Goal: Task Accomplishment & Management: Use online tool/utility

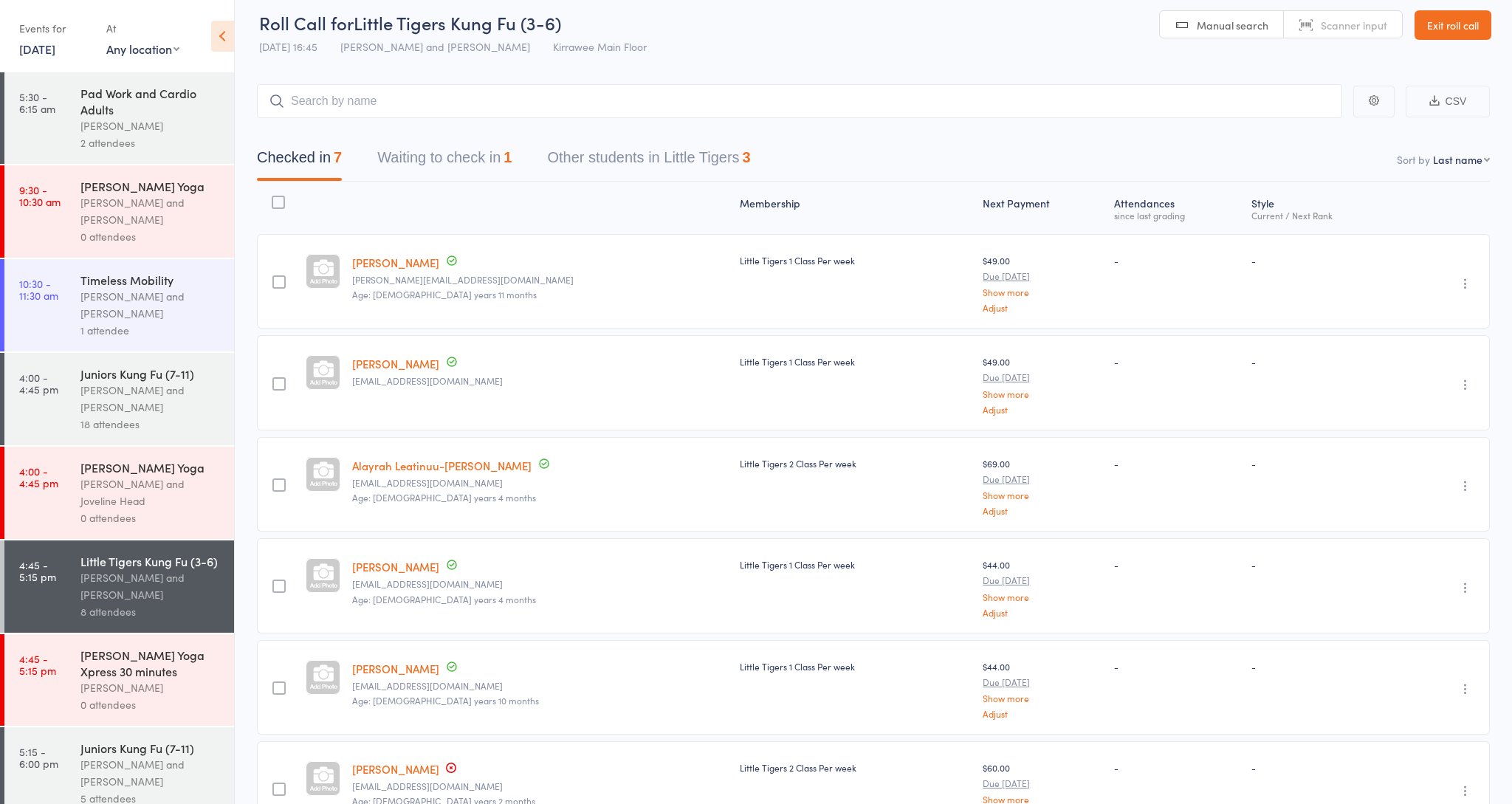
click at [419, 148] on button "Waiting to check in 1" at bounding box center [444, 161] width 134 height 39
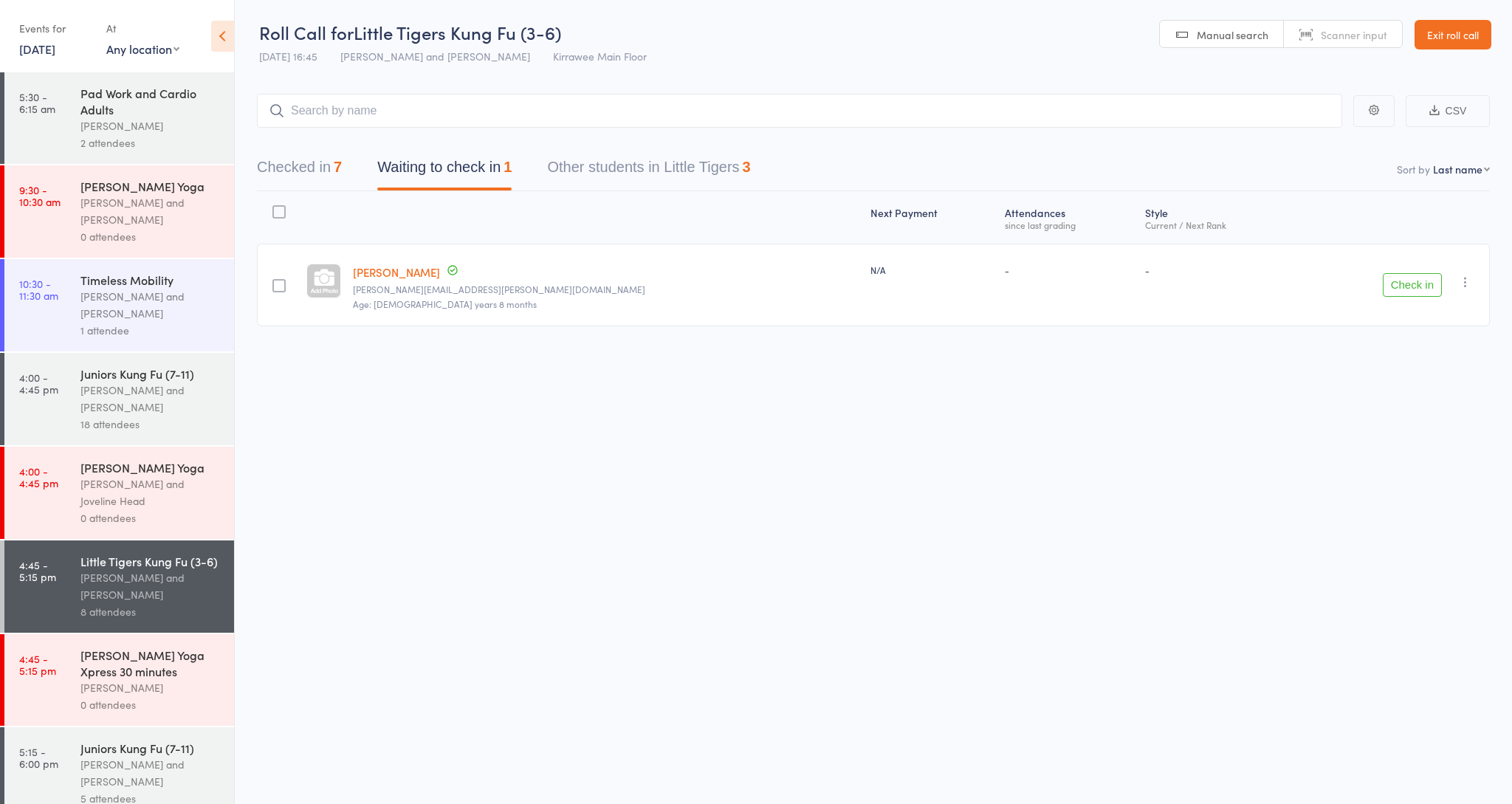
scroll to position [1, 0]
click at [316, 185] on button "Checked in 7" at bounding box center [299, 171] width 85 height 39
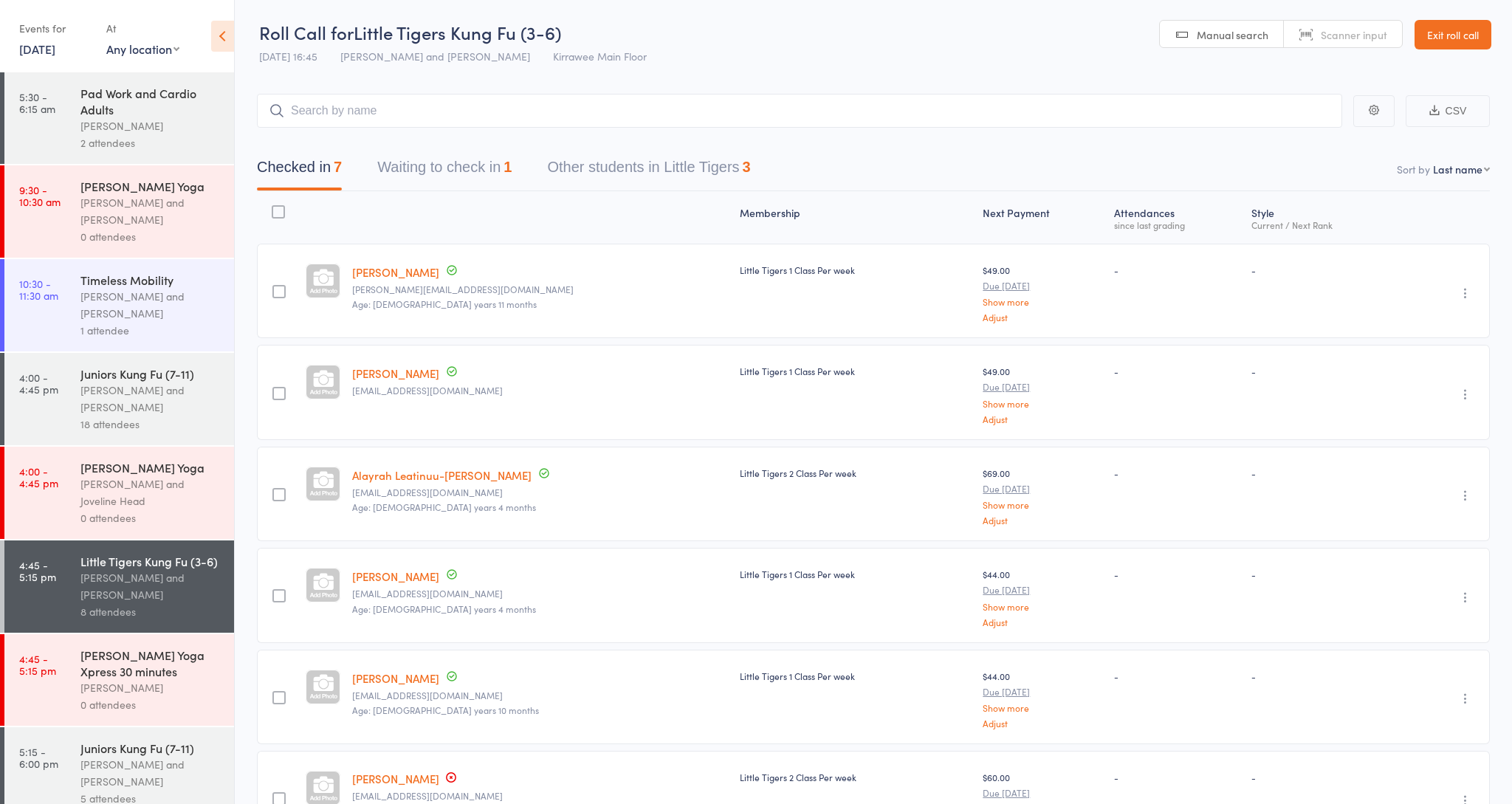
click at [321, 167] on button "Checked in 7" at bounding box center [299, 171] width 85 height 39
click at [361, 110] on input "search" at bounding box center [799, 111] width 1085 height 34
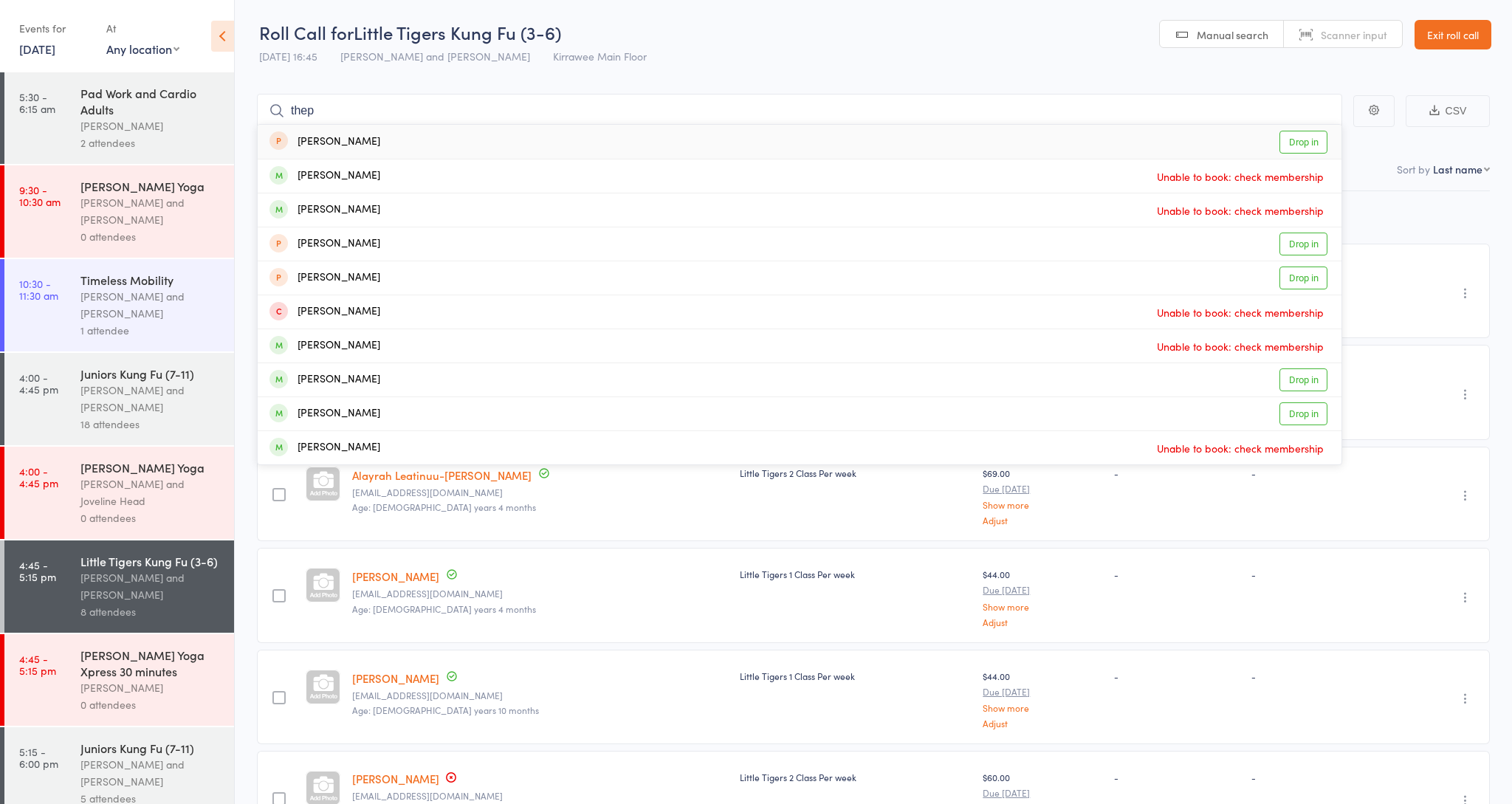
click at [323, 113] on input "thep" at bounding box center [799, 111] width 1085 height 34
type input "thep"
click at [318, 133] on div "[PERSON_NAME]" at bounding box center [324, 142] width 111 height 17
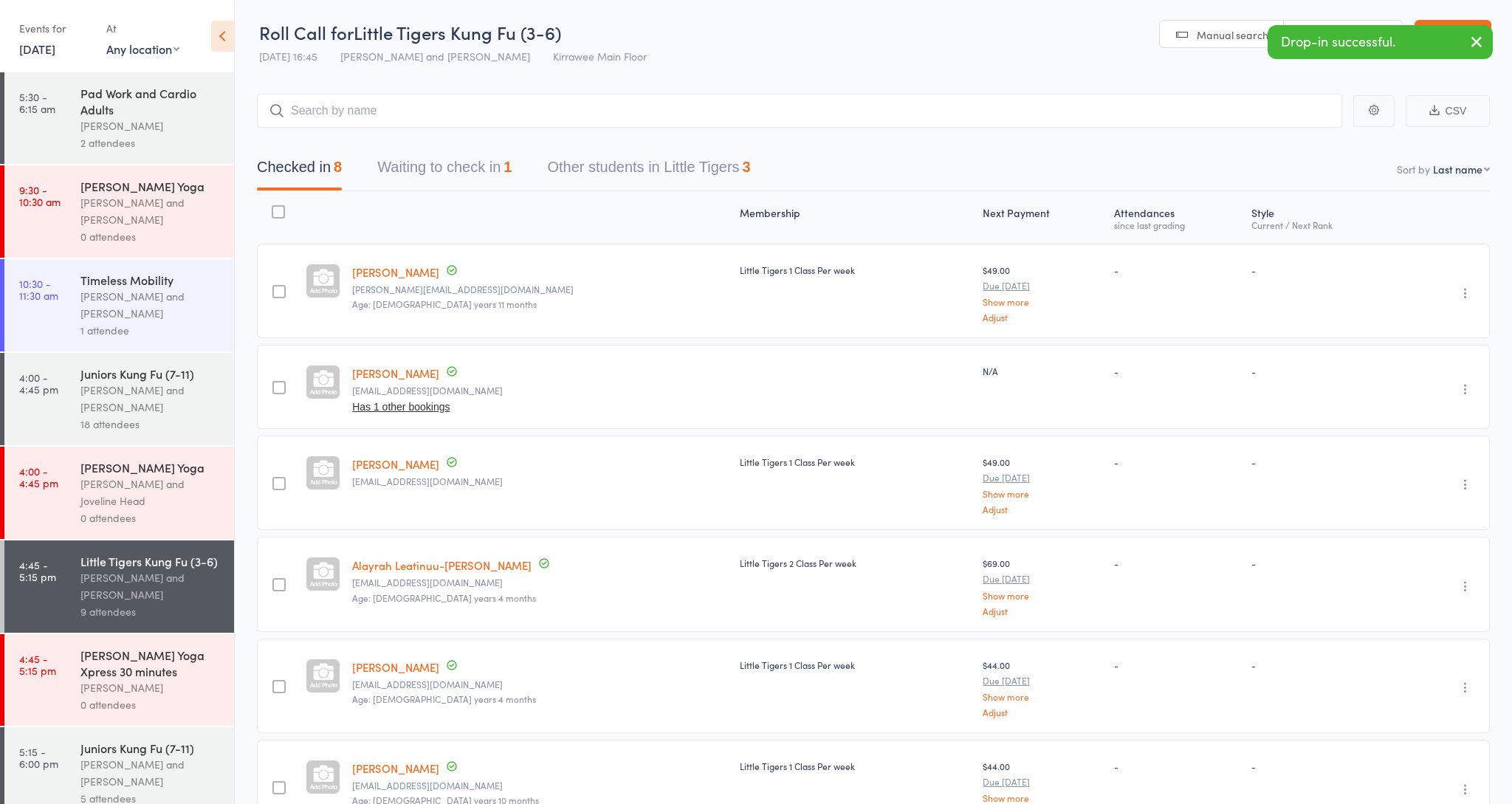
click at [138, 775] on div "[PERSON_NAME] and [PERSON_NAME]" at bounding box center [151, 772] width 141 height 34
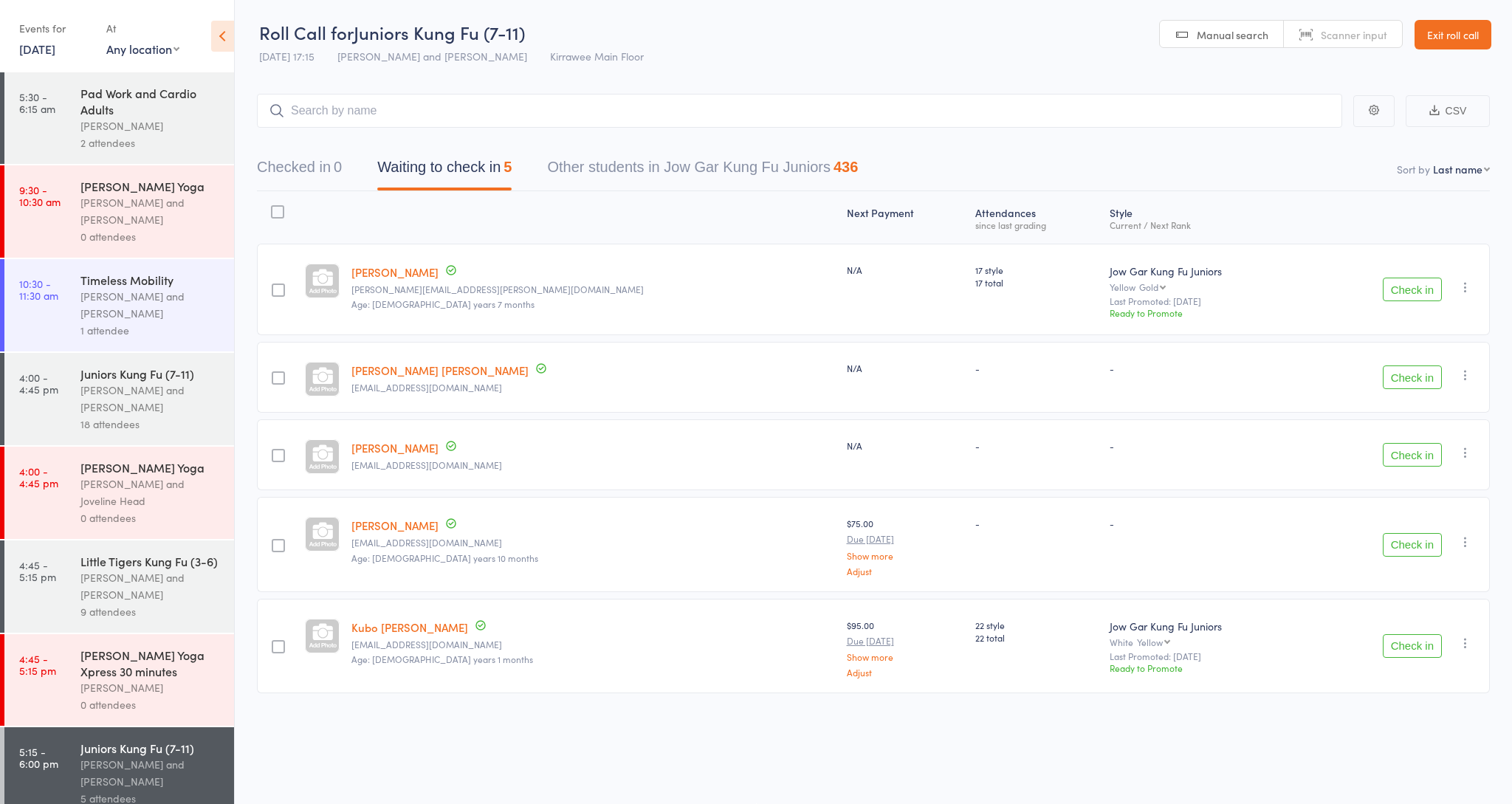
click at [1404, 544] on button "Check in" at bounding box center [1412, 545] width 59 height 24
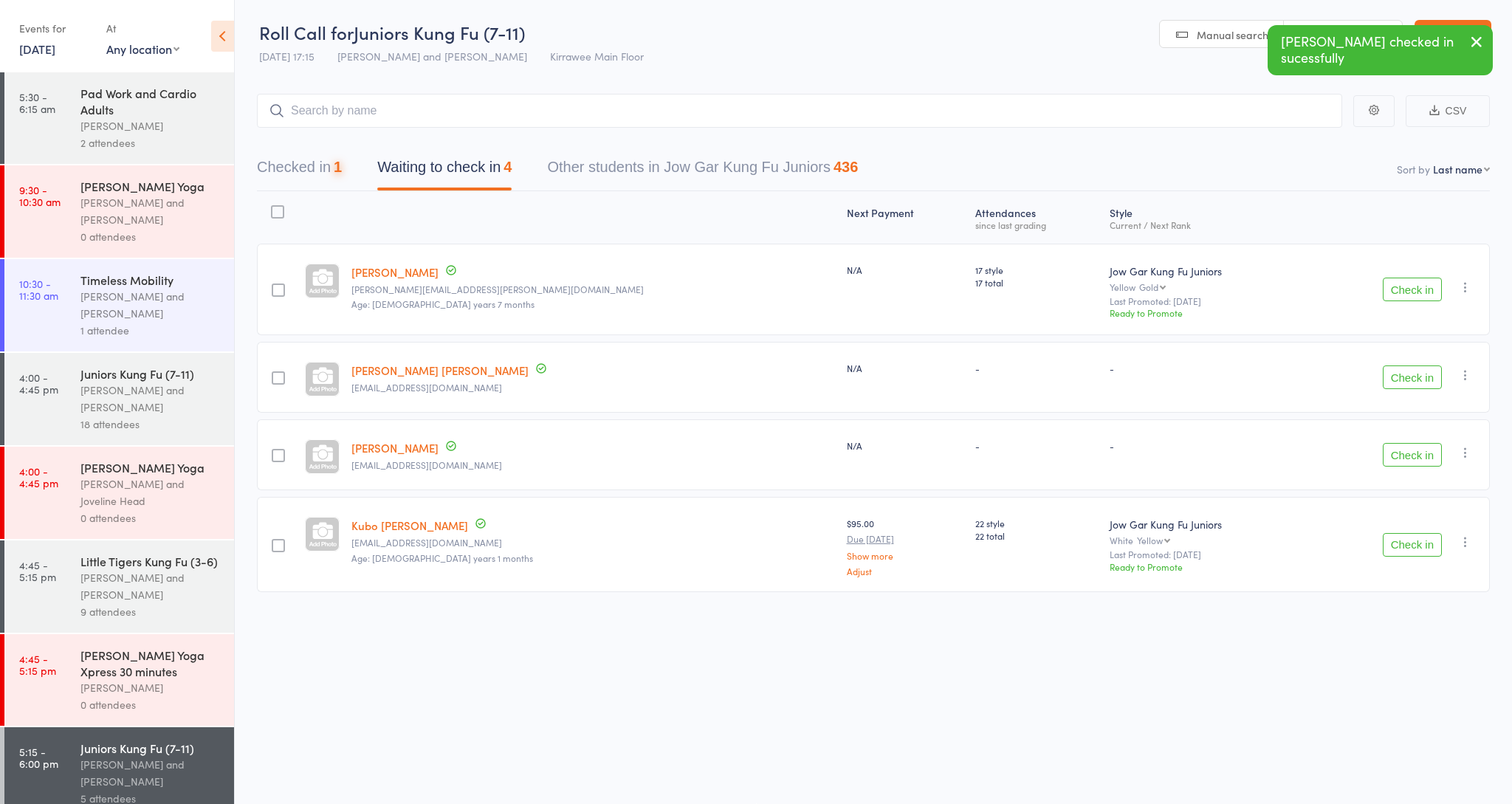
click at [1404, 544] on button "Check in" at bounding box center [1412, 545] width 59 height 24
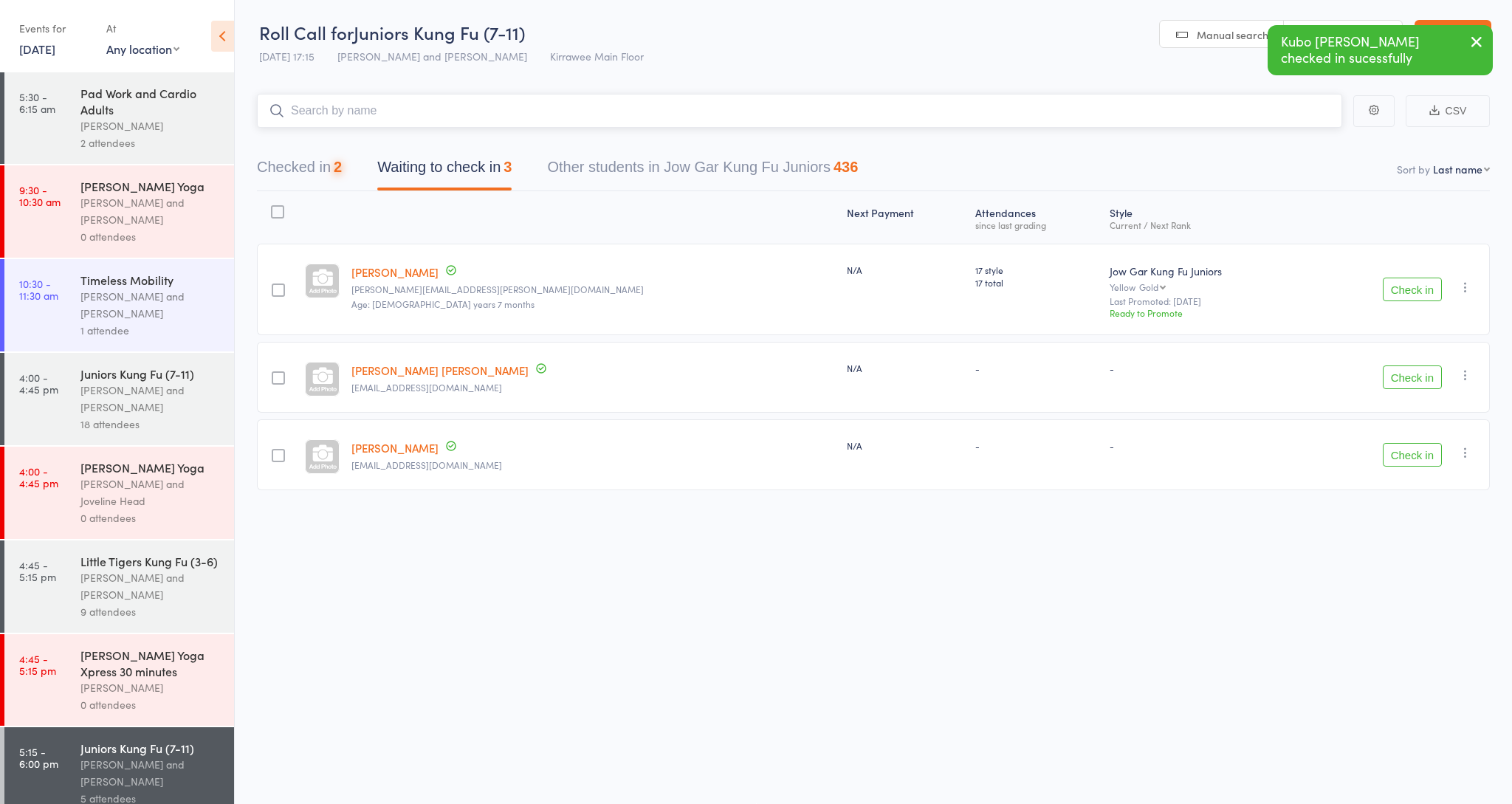
click at [355, 101] on input "search" at bounding box center [799, 111] width 1085 height 34
click at [301, 175] on button "Checked in 2" at bounding box center [299, 171] width 85 height 39
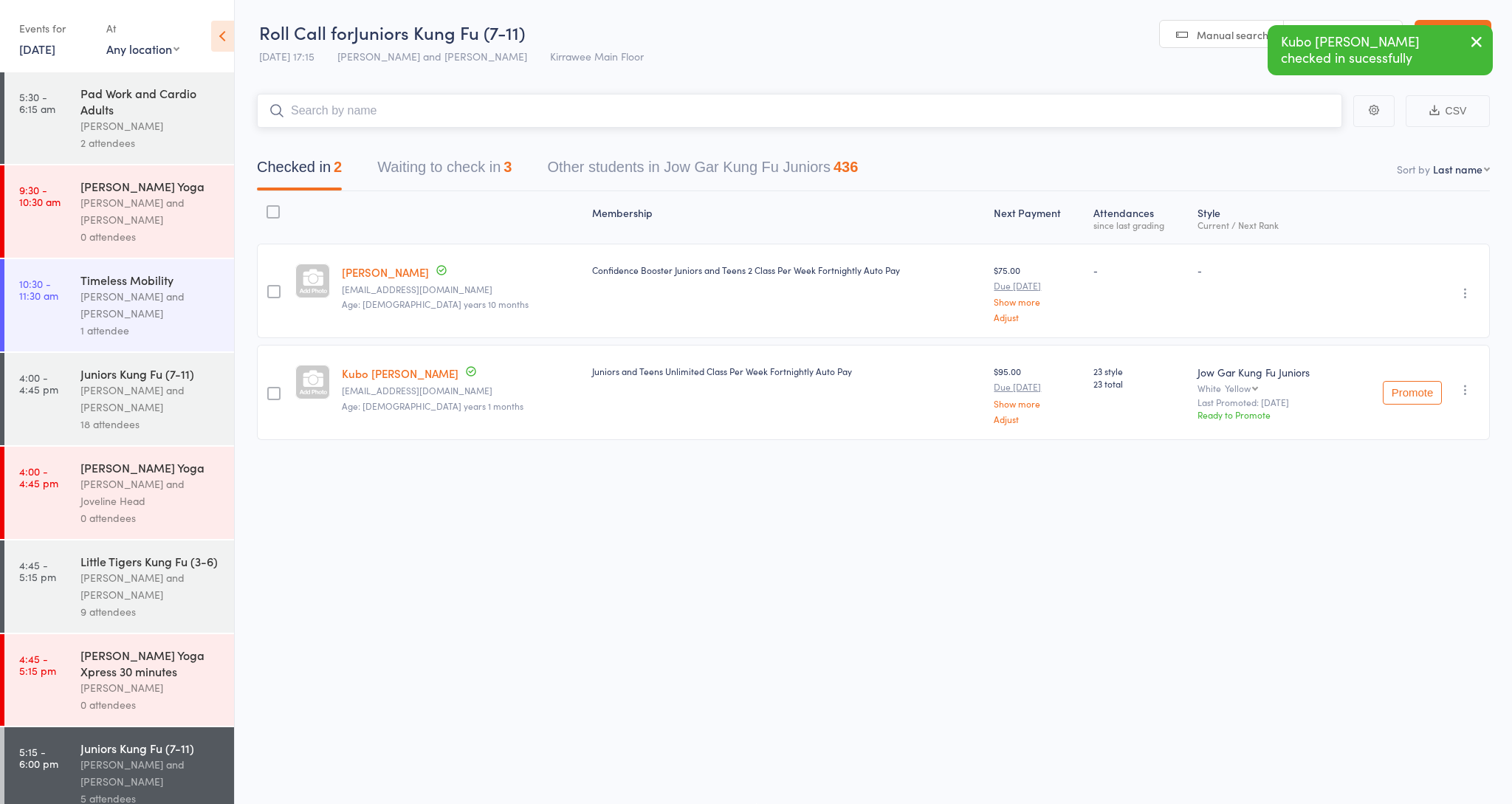
click at [340, 116] on input "search" at bounding box center [799, 111] width 1085 height 34
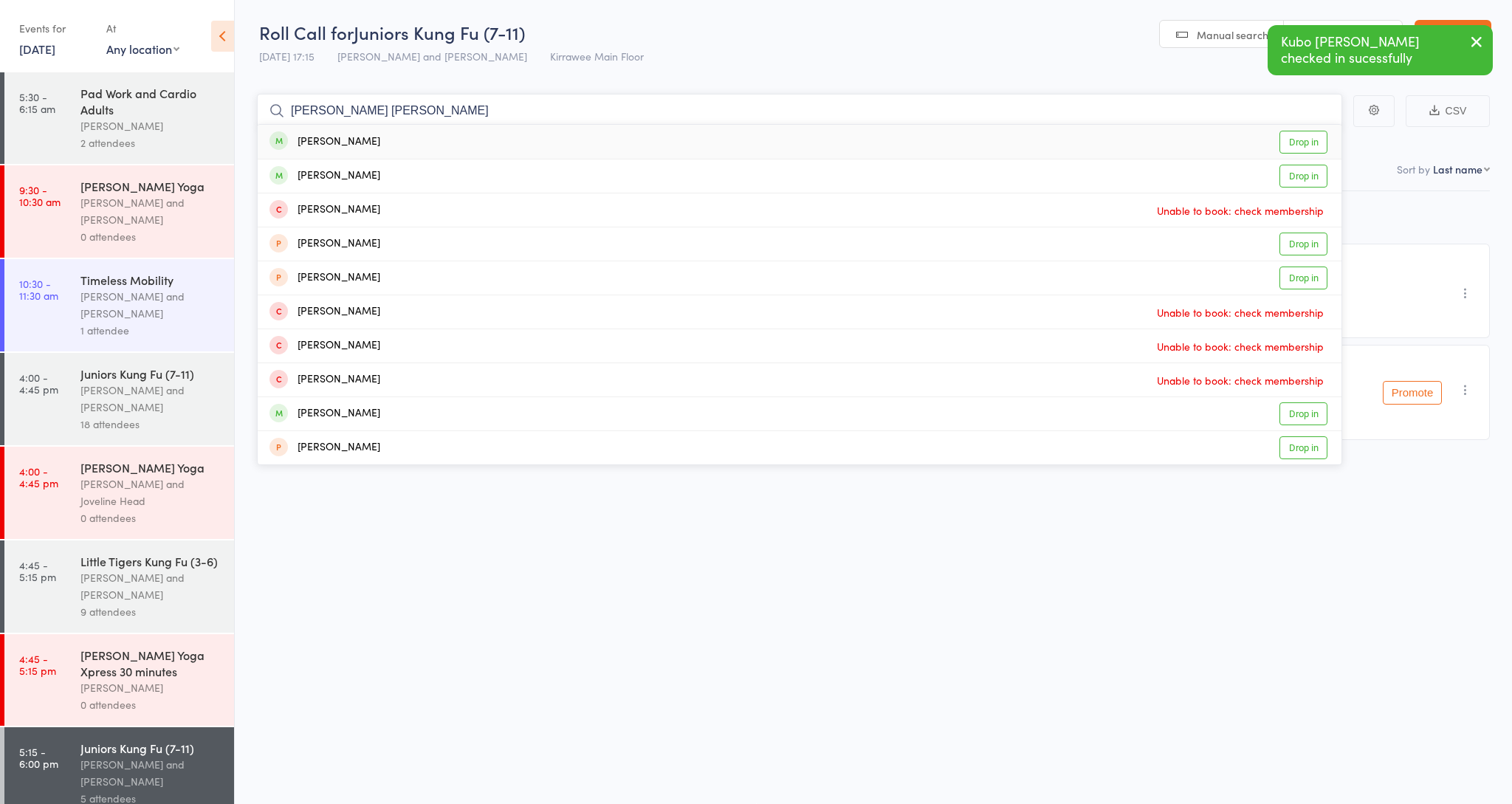
type input "[PERSON_NAME]"
drag, startPoint x: 340, startPoint y: 115, endPoint x: 397, endPoint y: 144, distance: 64.0
click at [397, 144] on div "[PERSON_NAME] Drop in" at bounding box center [799, 142] width 1084 height 34
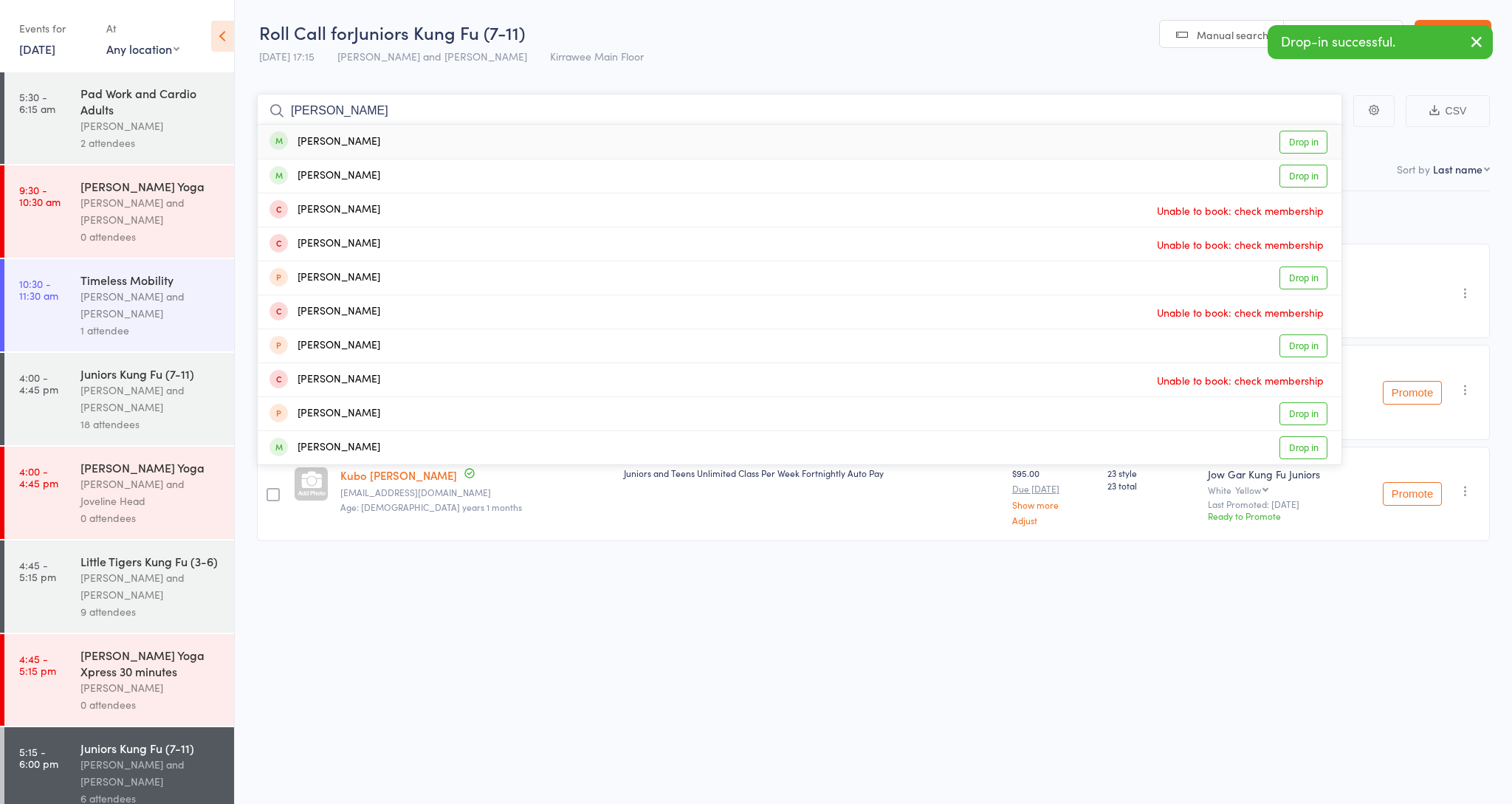
type input "[PERSON_NAME]"
drag, startPoint x: 397, startPoint y: 144, endPoint x: 416, endPoint y: 142, distance: 19.1
click at [416, 142] on div "[PERSON_NAME] Drop in" at bounding box center [799, 142] width 1084 height 34
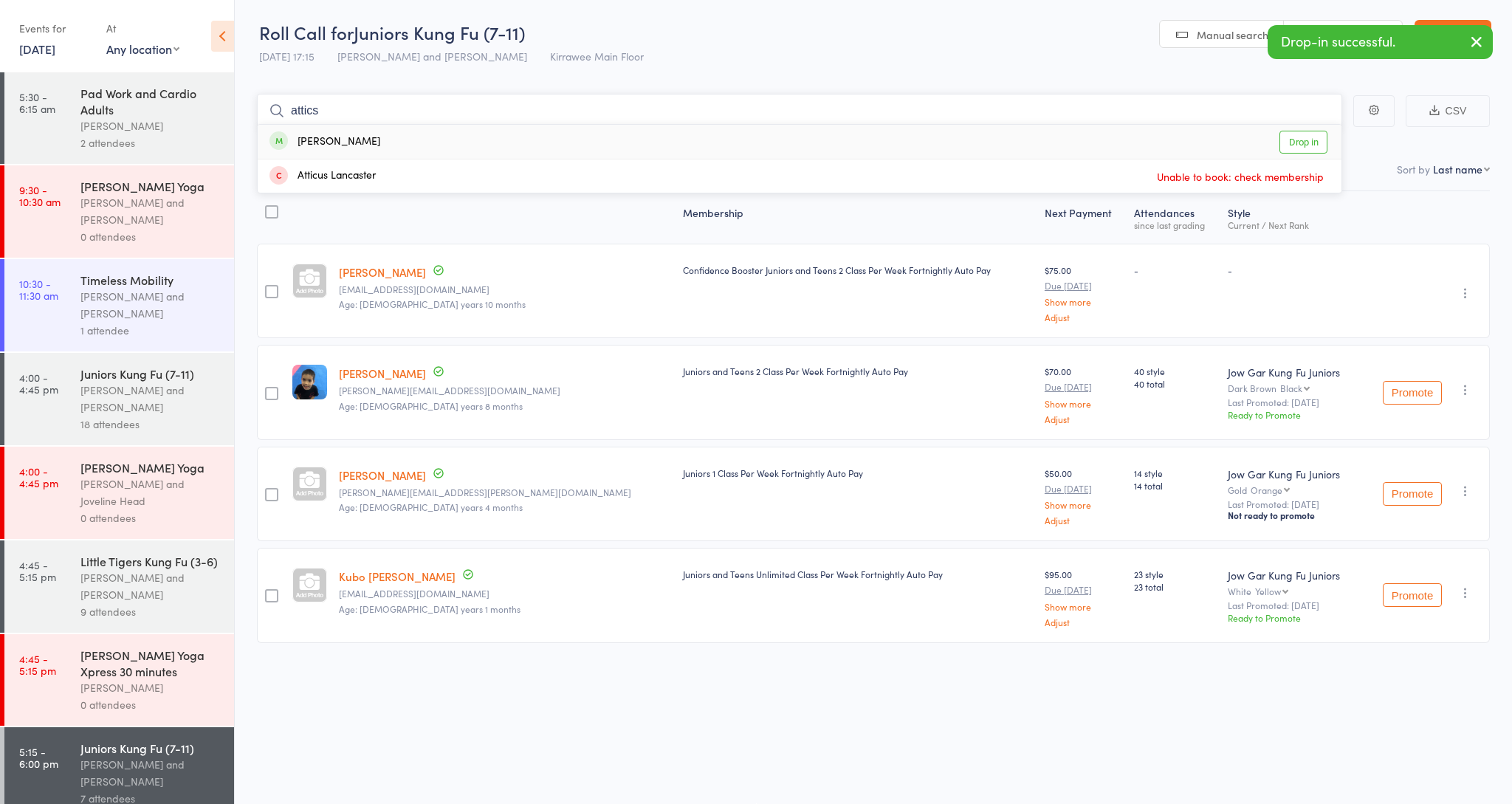
scroll to position [1, 1]
type input "attics"
click at [417, 144] on div "[PERSON_NAME] Drop in" at bounding box center [799, 142] width 1084 height 34
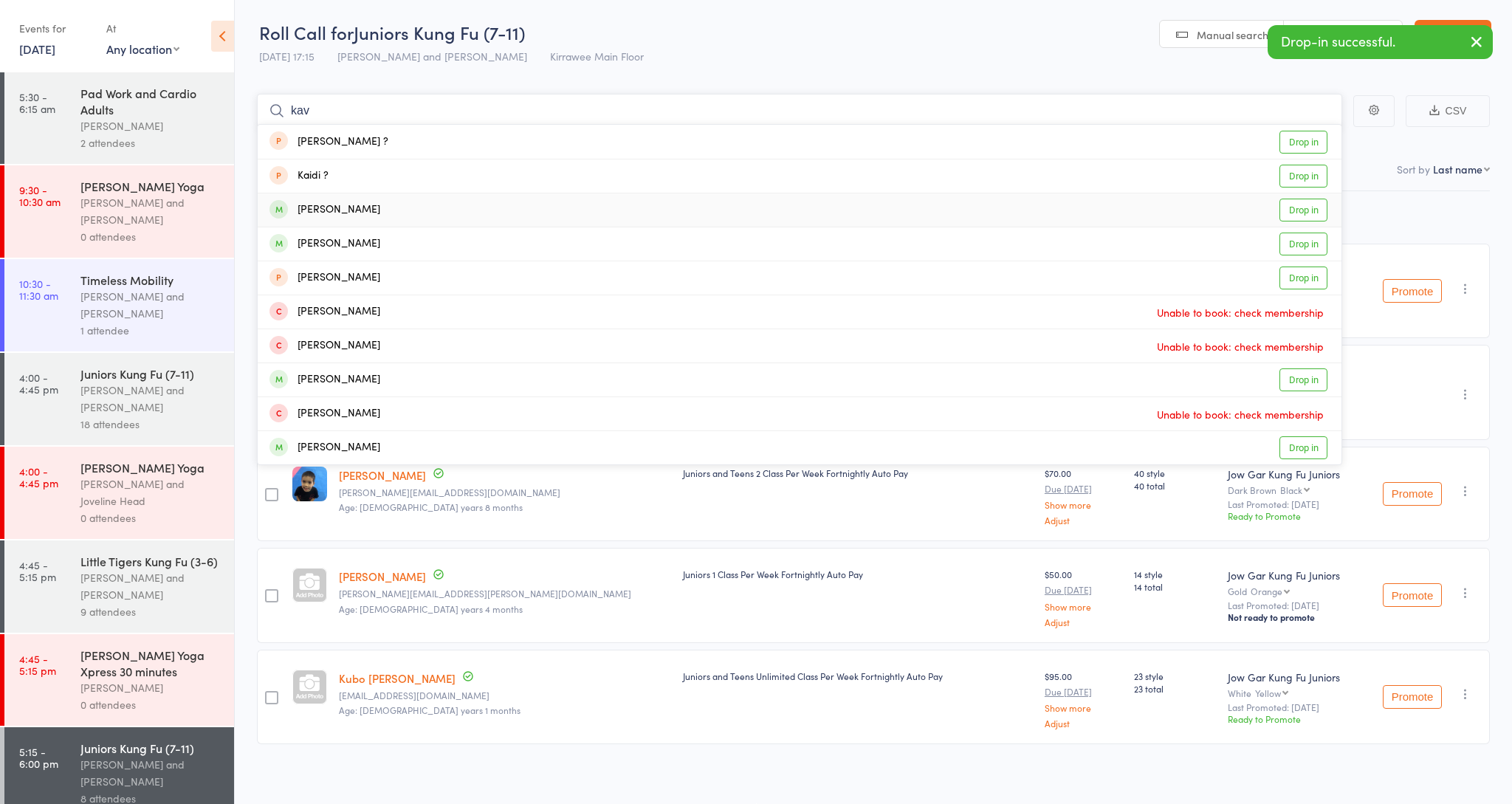
type input "kav"
click at [337, 213] on div "[PERSON_NAME]" at bounding box center [324, 210] width 111 height 17
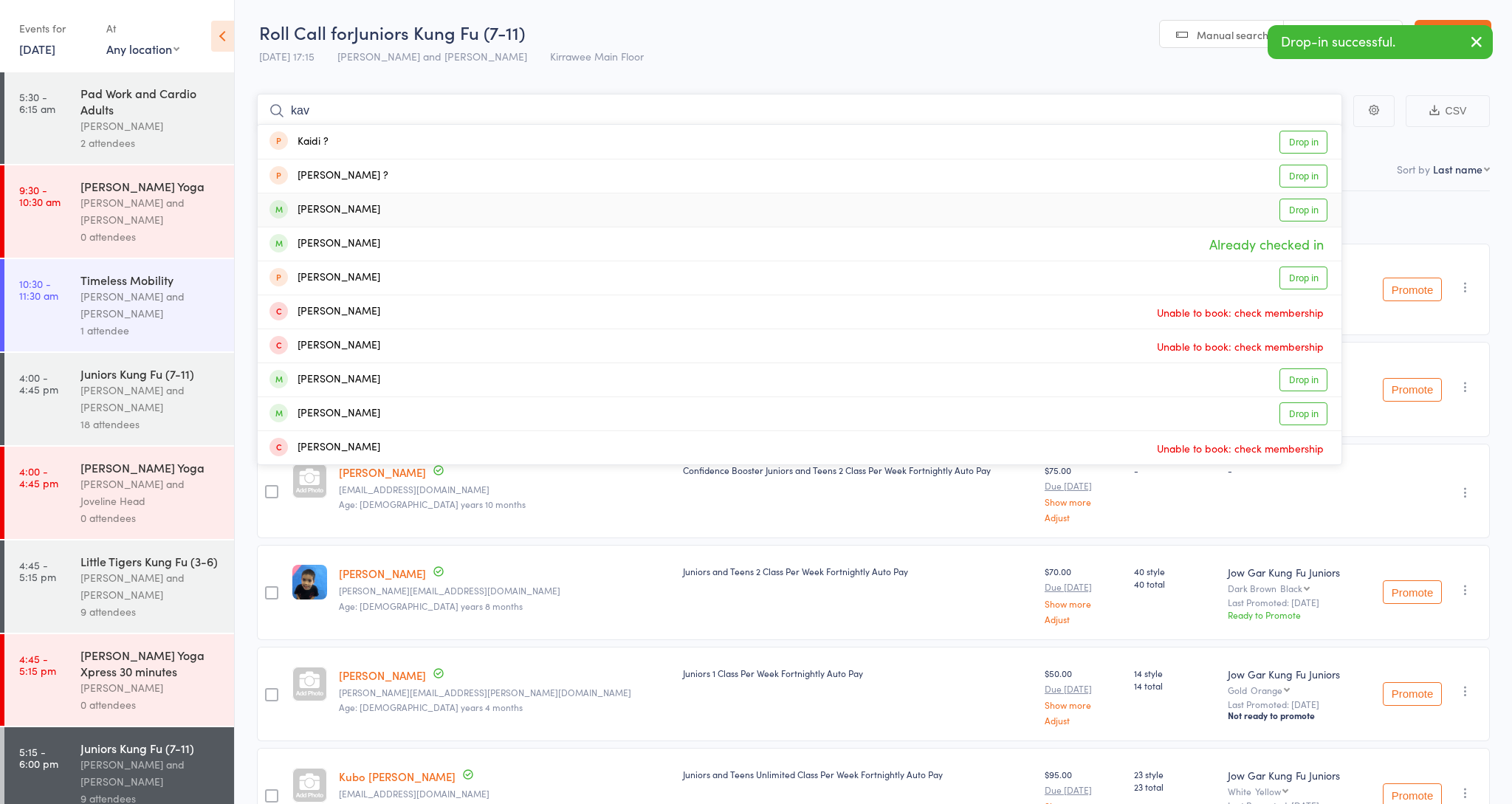
type input "kav"
click at [336, 218] on div "[PERSON_NAME] Drop in" at bounding box center [799, 210] width 1084 height 33
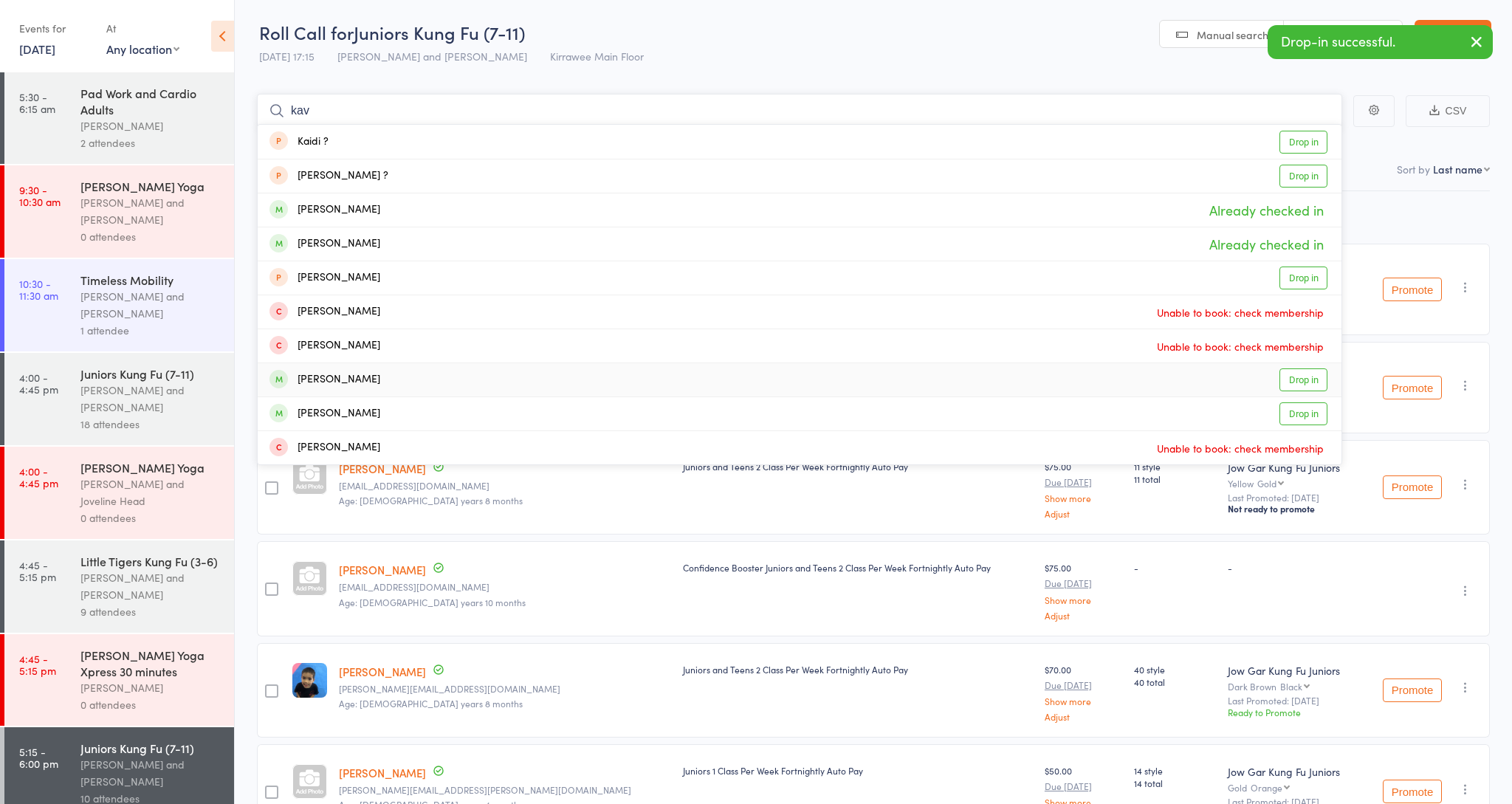
type input "kav"
click at [310, 385] on div "[PERSON_NAME]" at bounding box center [324, 379] width 111 height 17
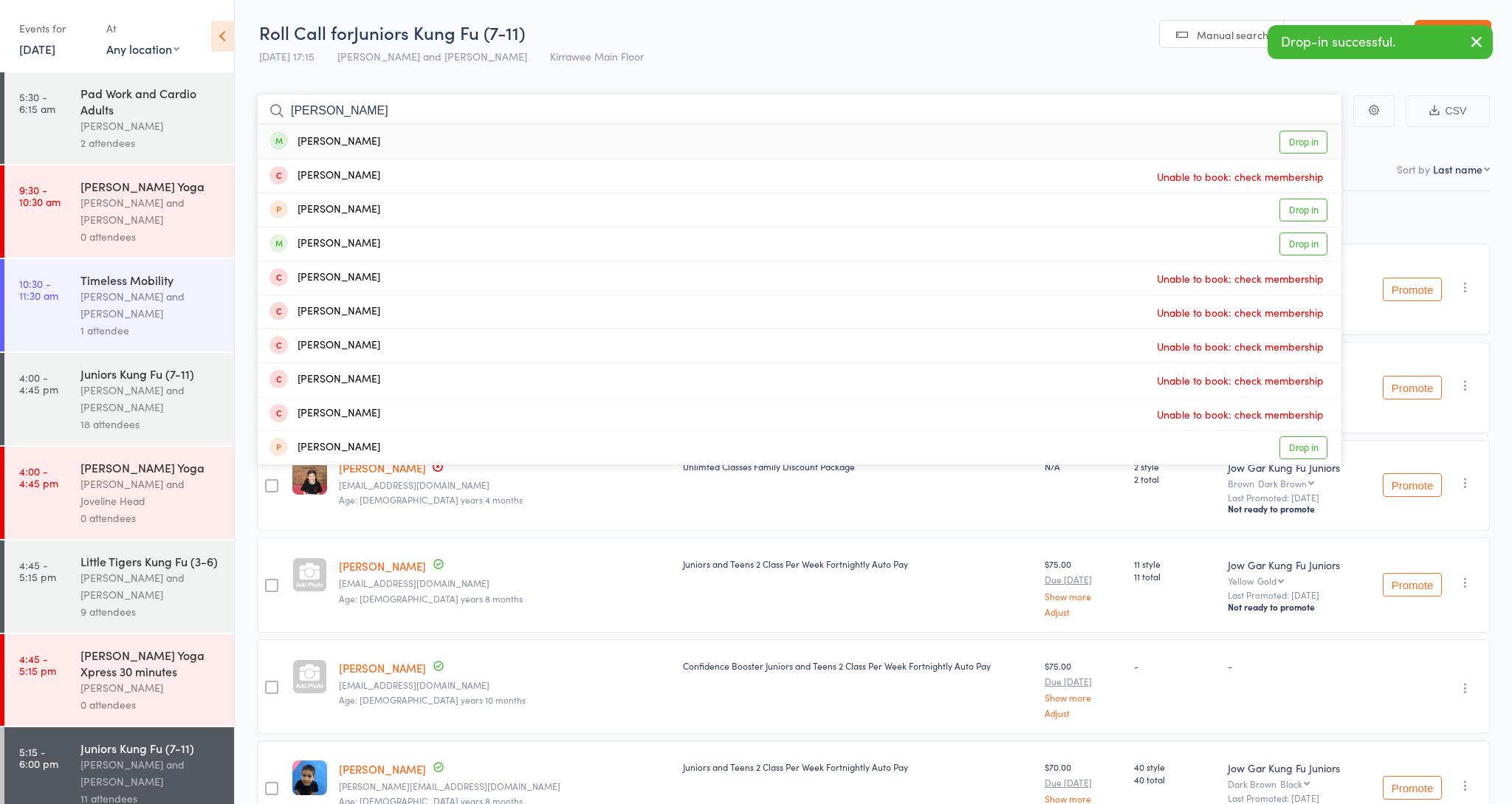
type input "[PERSON_NAME]"
click at [376, 148] on div "[PERSON_NAME] Drop in" at bounding box center [799, 142] width 1084 height 34
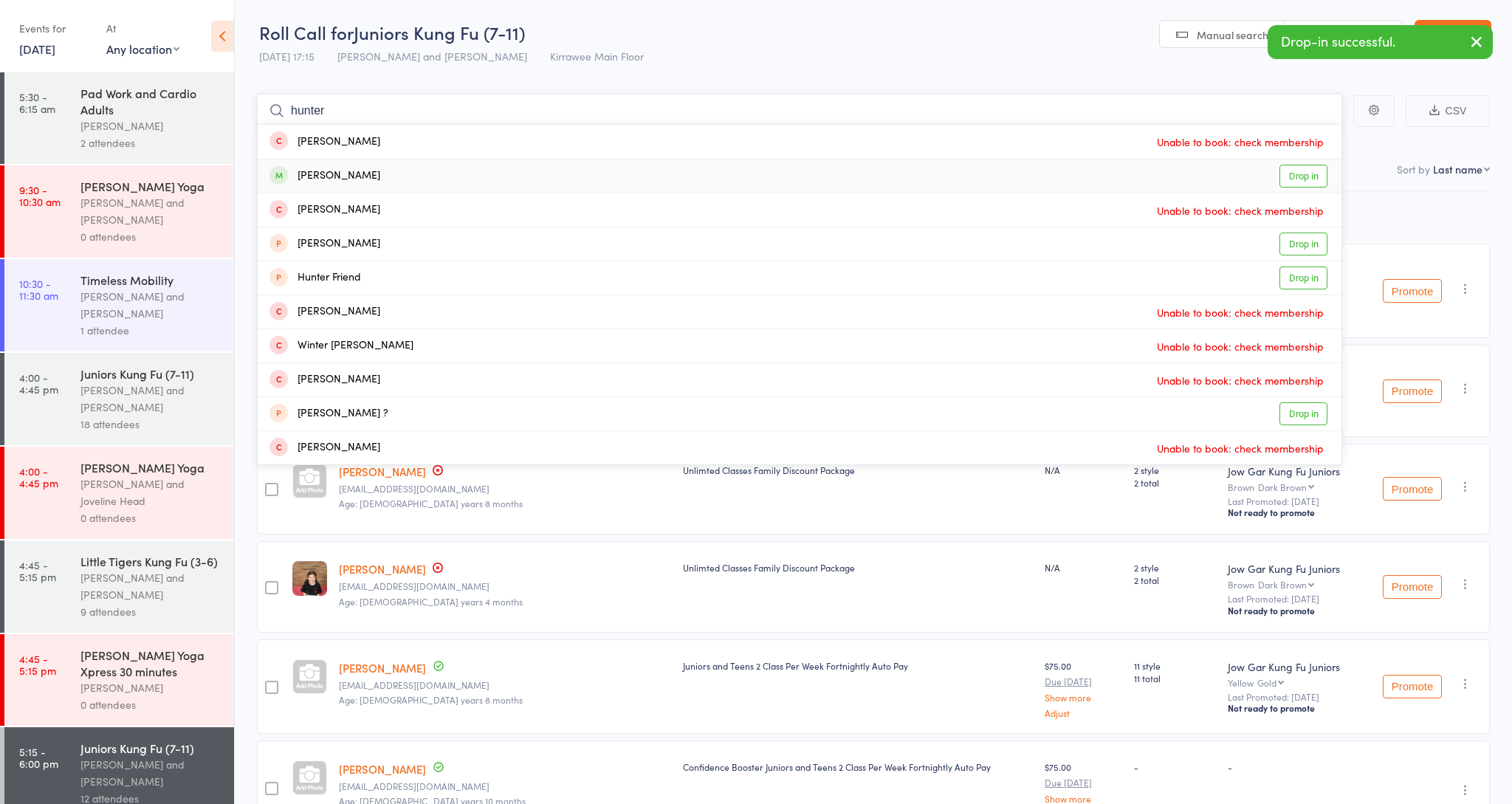
type input "hunter"
click at [361, 166] on div "[PERSON_NAME] Drop in" at bounding box center [799, 176] width 1084 height 33
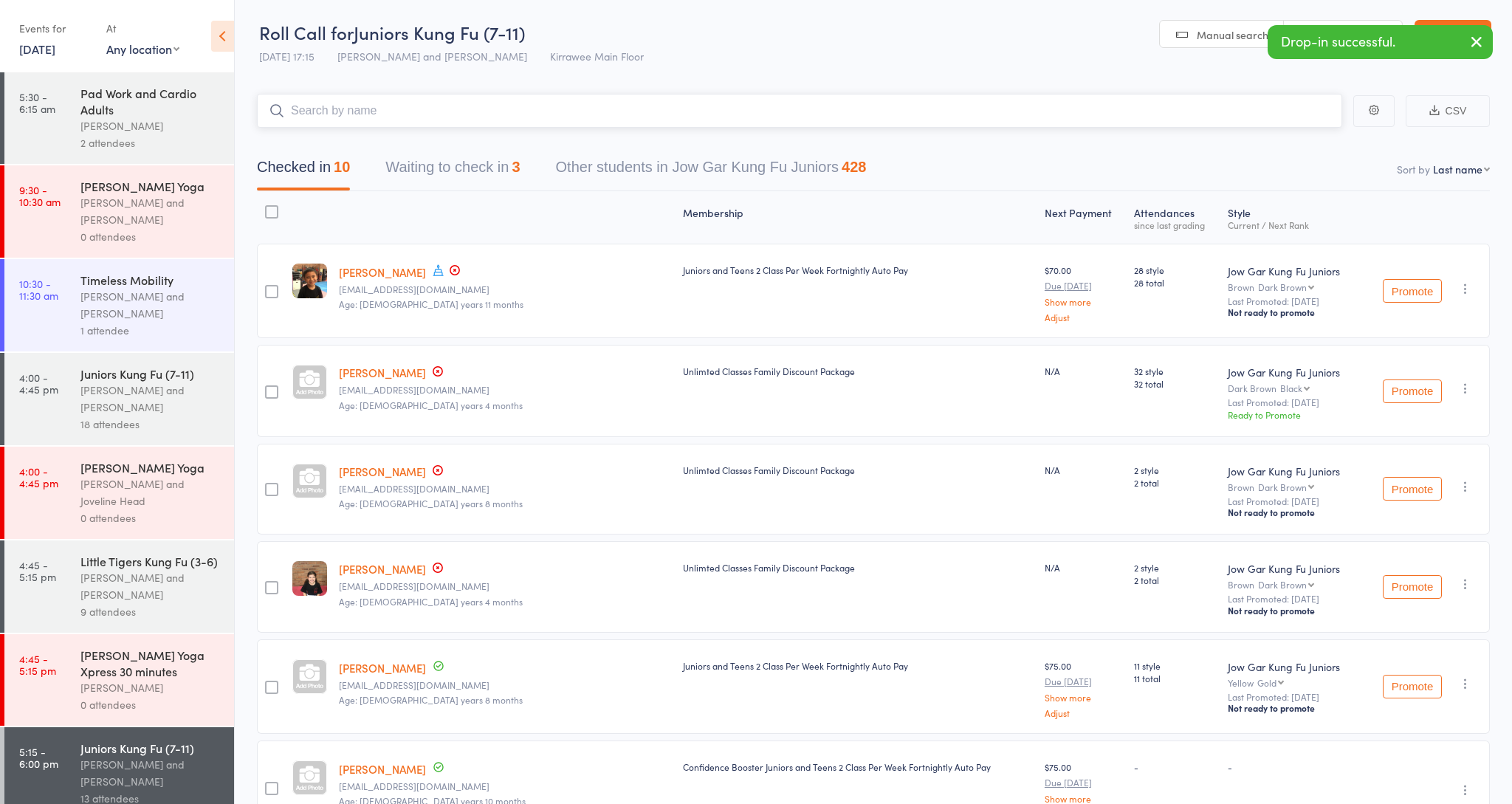
click at [422, 110] on input "search" at bounding box center [799, 111] width 1085 height 34
click at [1440, 26] on link "Exit roll call" at bounding box center [1453, 35] width 77 height 29
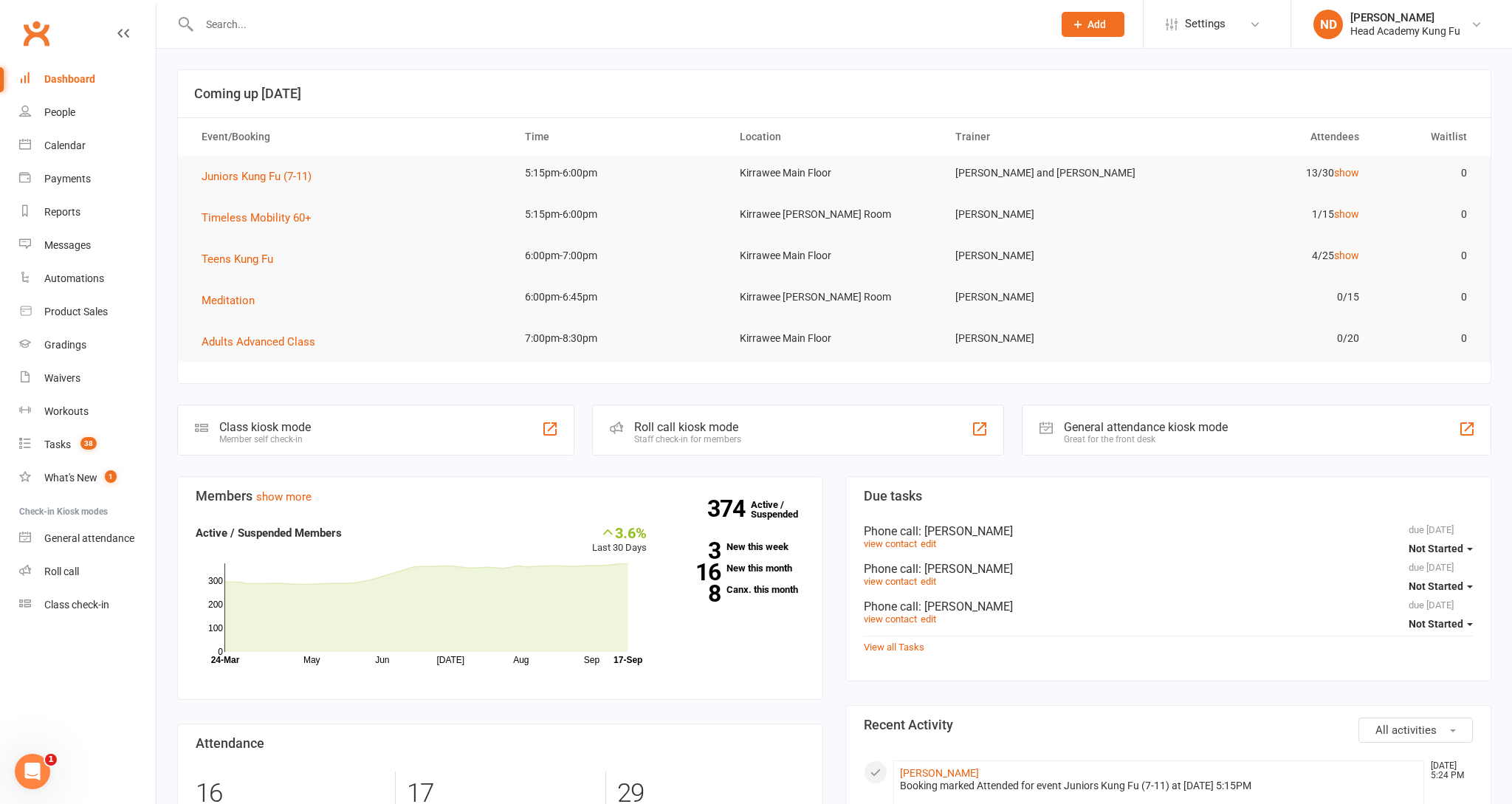
click at [756, 22] on input "text" at bounding box center [619, 24] width 848 height 21
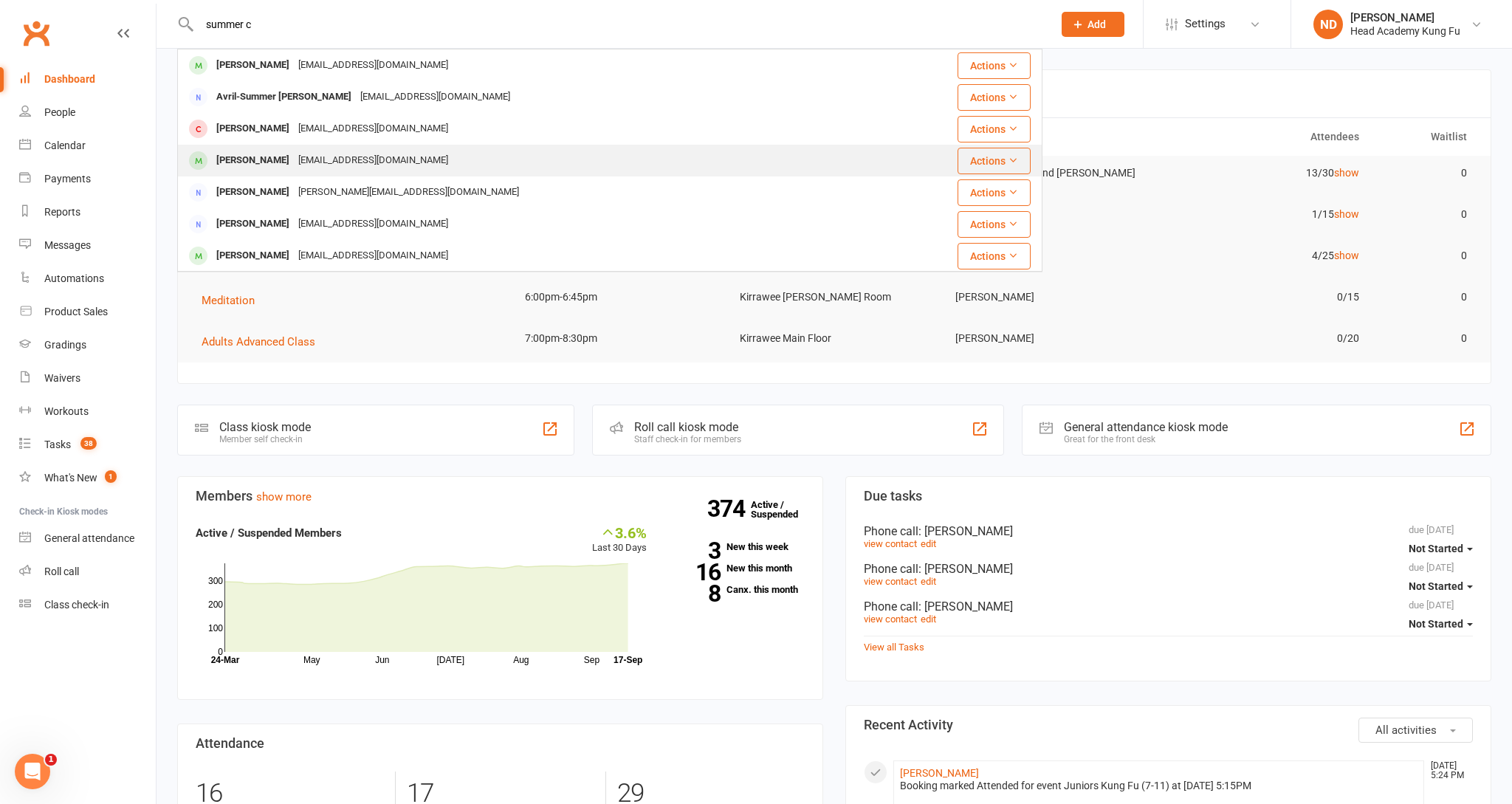
type input "summer c"
click at [237, 162] on div "Summer Clark" at bounding box center [253, 160] width 82 height 21
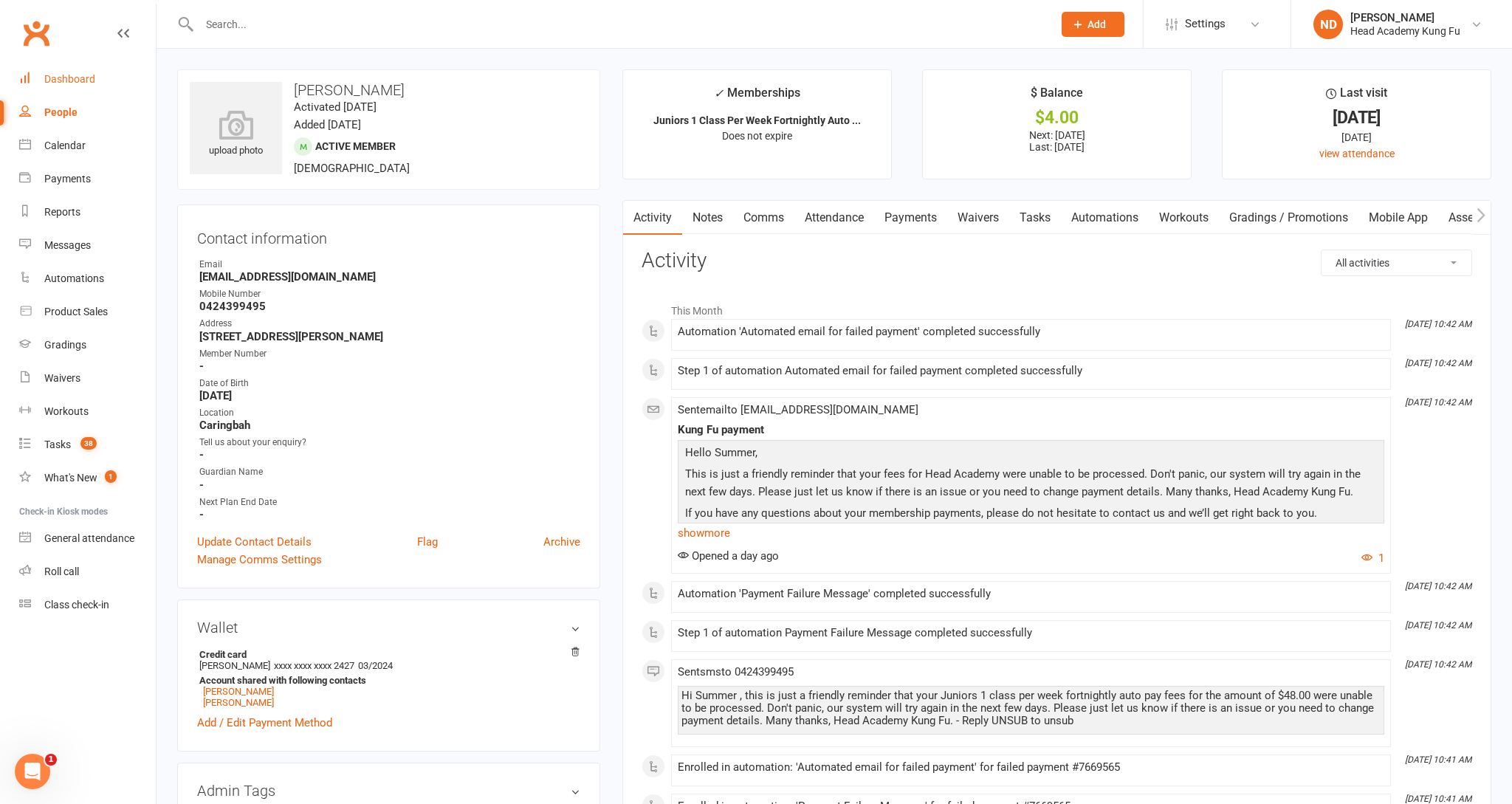
click at [72, 73] on div "Dashboard" at bounding box center [69, 79] width 51 height 12
